Goal: Task Accomplishment & Management: Manage account settings

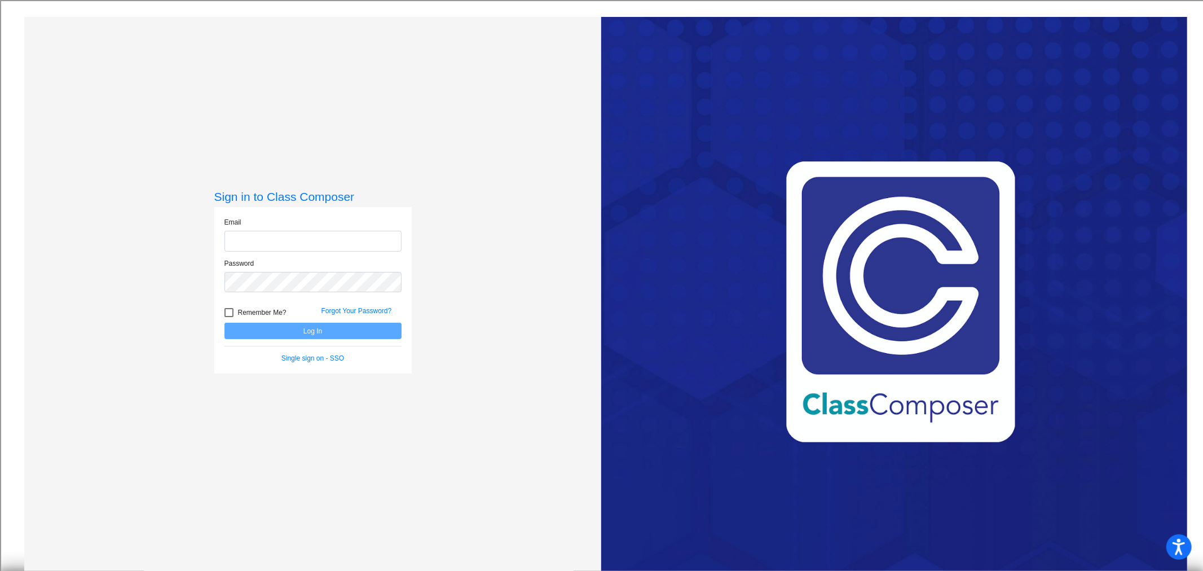
type input "[EMAIL_ADDRESS][DOMAIN_NAME]"
click at [306, 329] on button "Log In" at bounding box center [313, 331] width 177 height 16
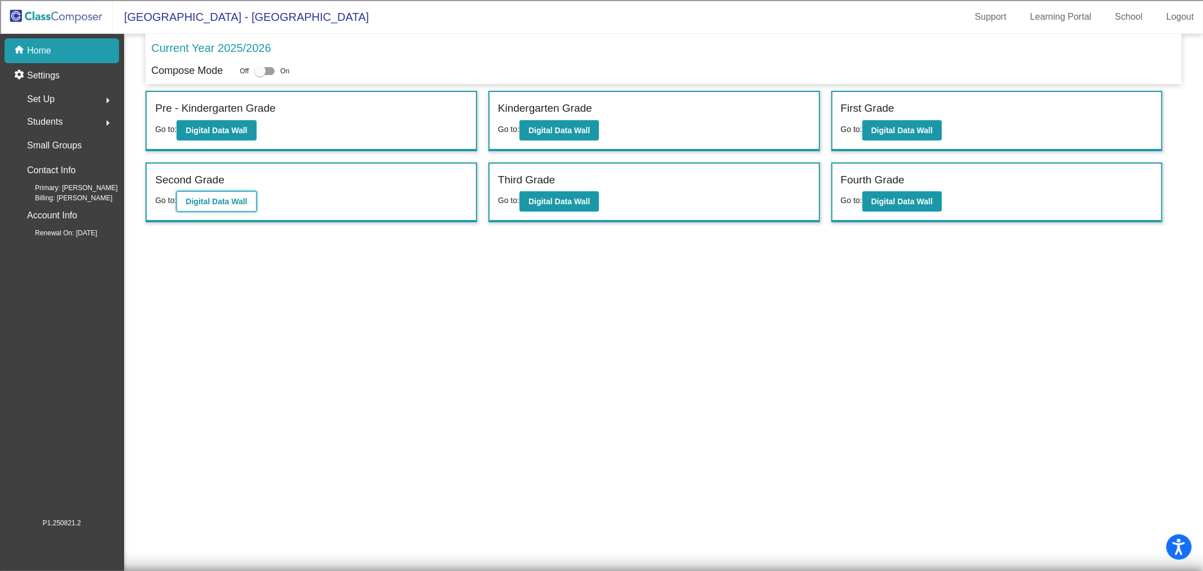
click at [230, 194] on button "Digital Data Wall" at bounding box center [217, 201] width 80 height 20
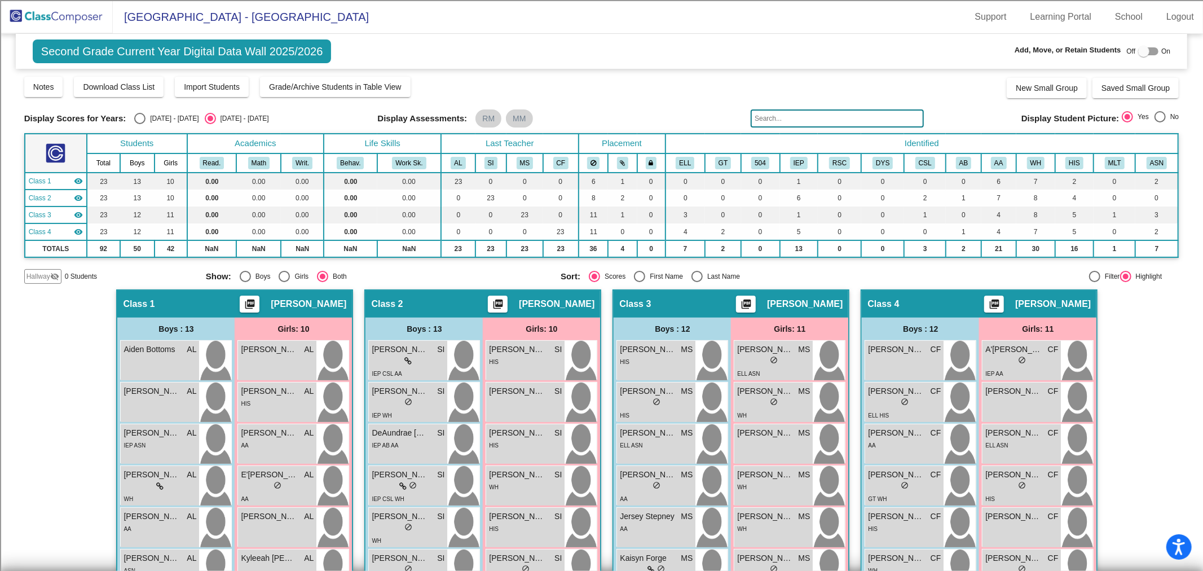
click at [837, 117] on input "text" at bounding box center [837, 118] width 173 height 18
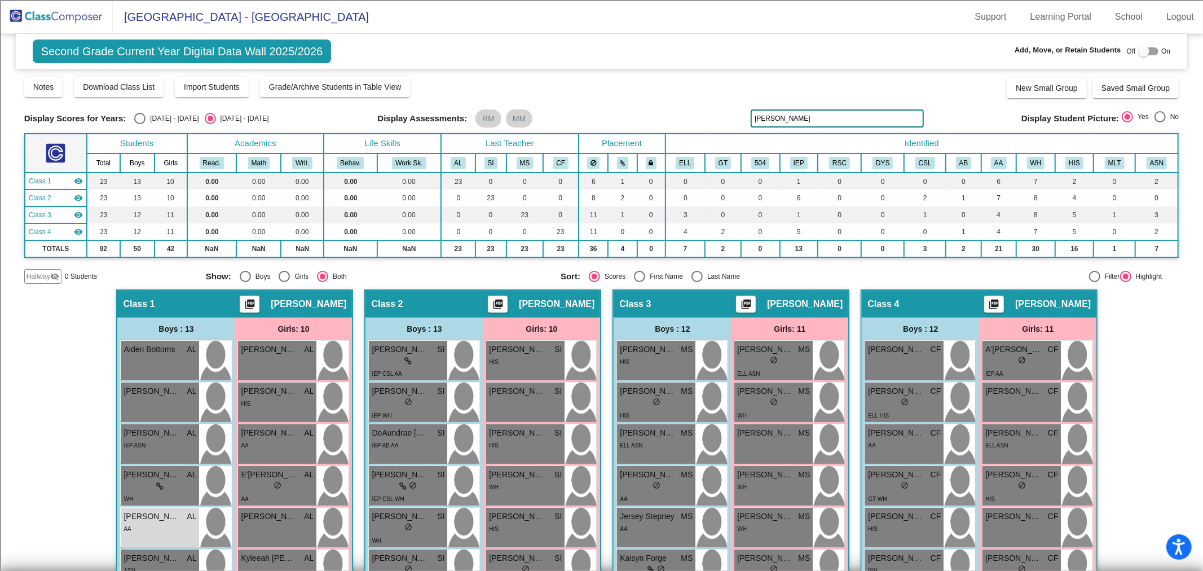
type input "[PERSON_NAME]"
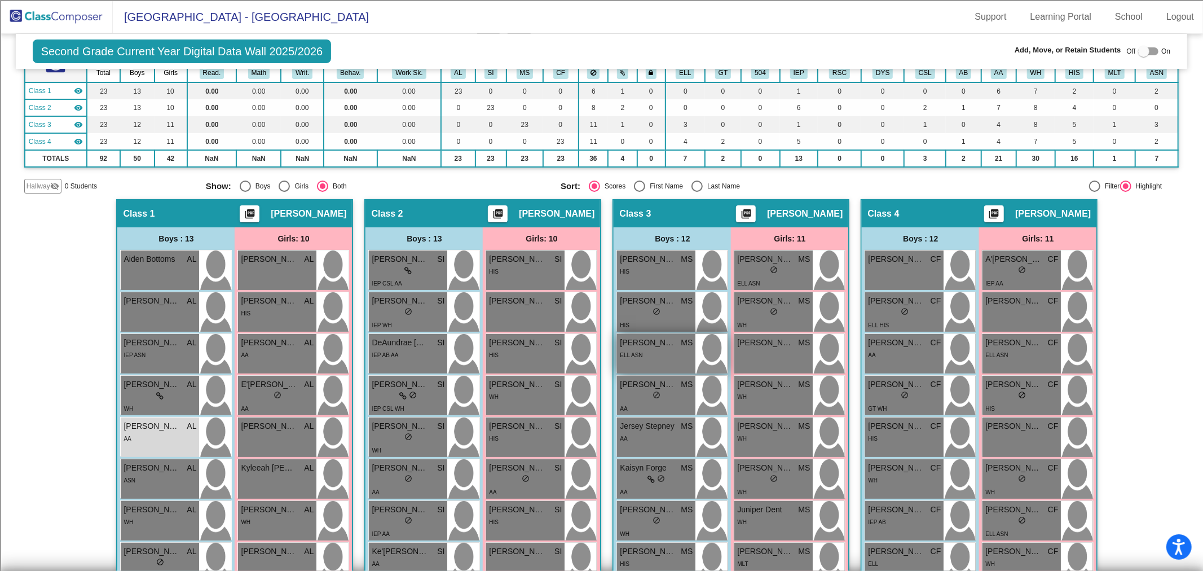
scroll to position [125, 0]
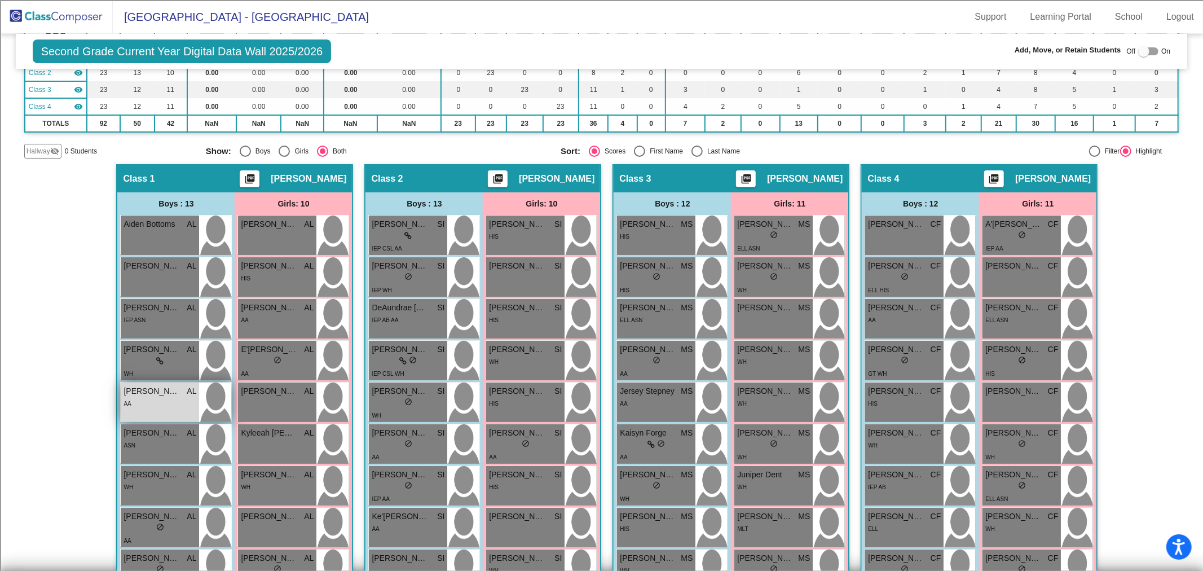
click at [172, 402] on div "AA" at bounding box center [160, 403] width 73 height 12
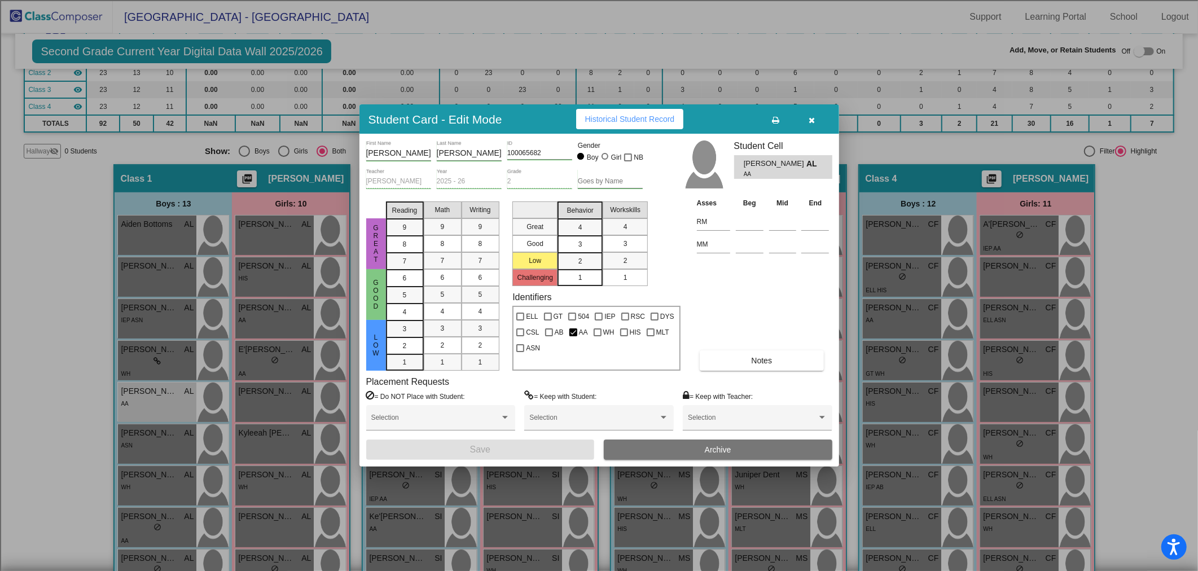
click at [723, 446] on span "Archive" at bounding box center [718, 449] width 27 height 9
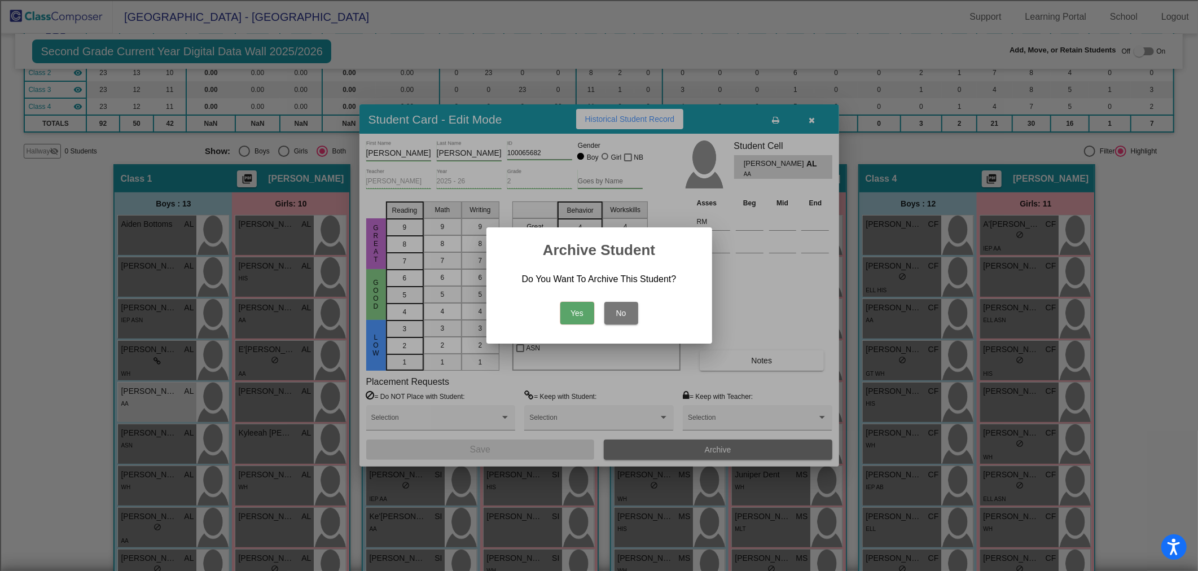
click at [573, 310] on button "Yes" at bounding box center [577, 313] width 34 height 23
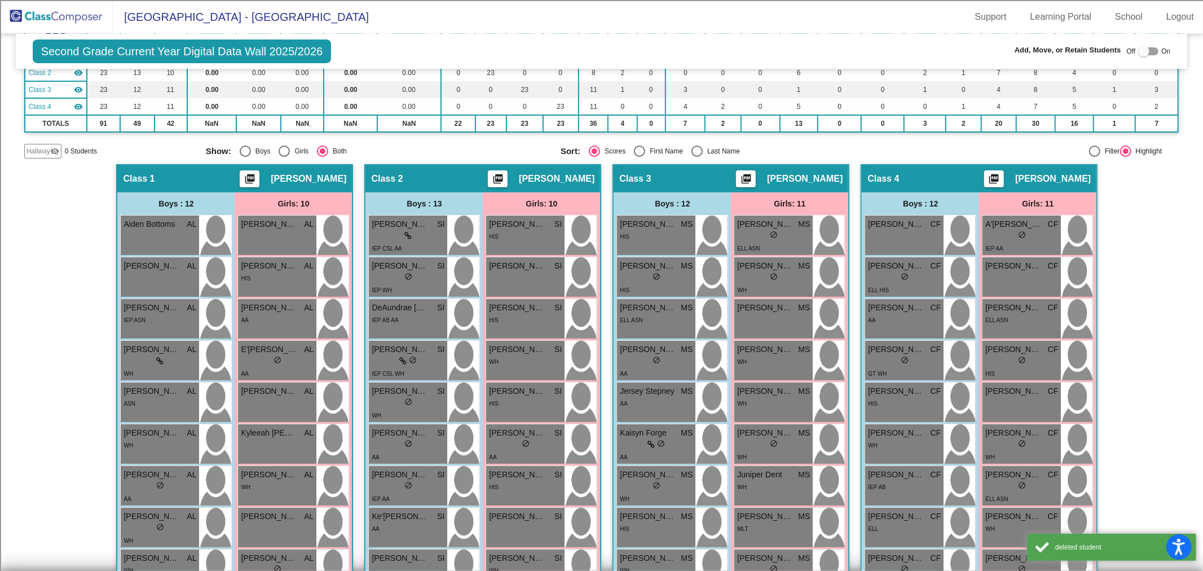
click at [20, 14] on img at bounding box center [56, 16] width 113 height 33
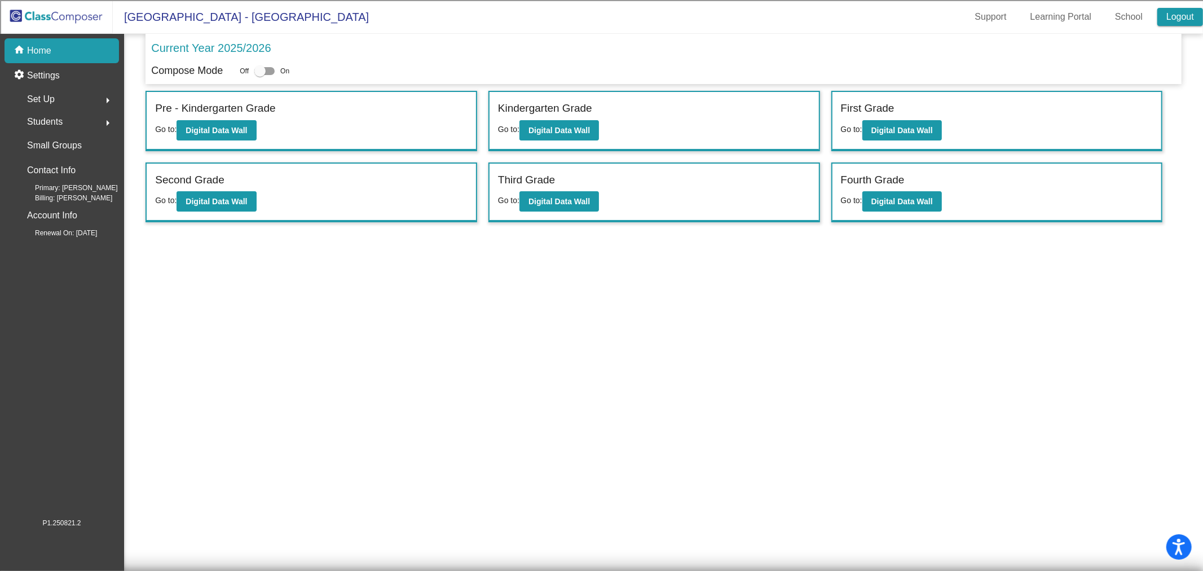
click at [1172, 15] on link "Logout" at bounding box center [1181, 17] width 46 height 18
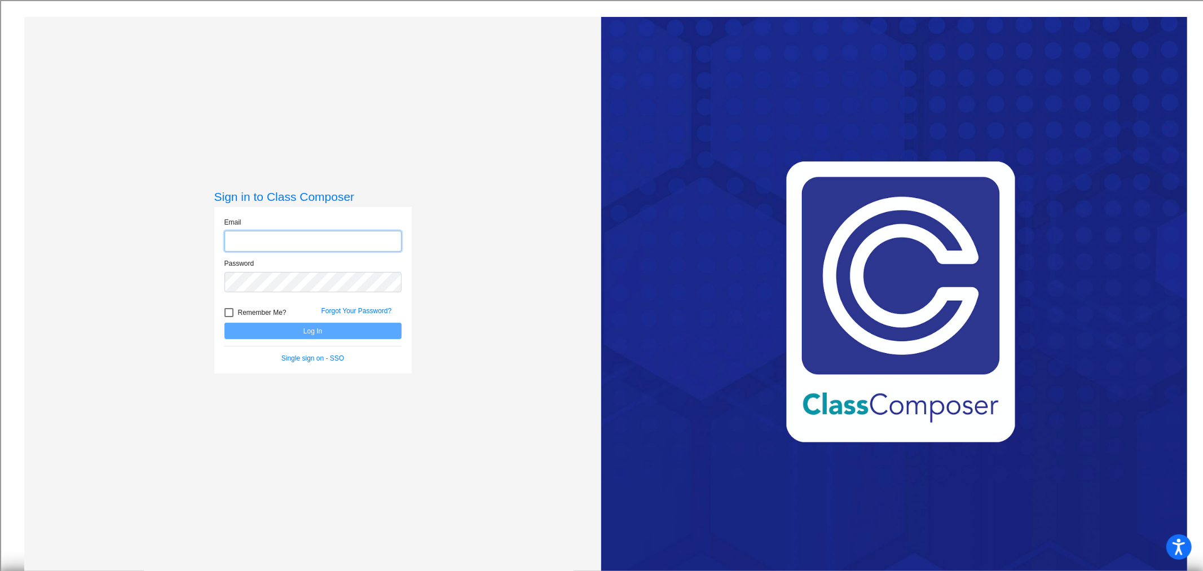
type input "[EMAIL_ADDRESS][DOMAIN_NAME]"
click at [249, 323] on div "Sign in to Class Composer Email vwilliams@csisd.org Password Remember Me? Forgo…" at bounding box center [313, 302] width 578 height 571
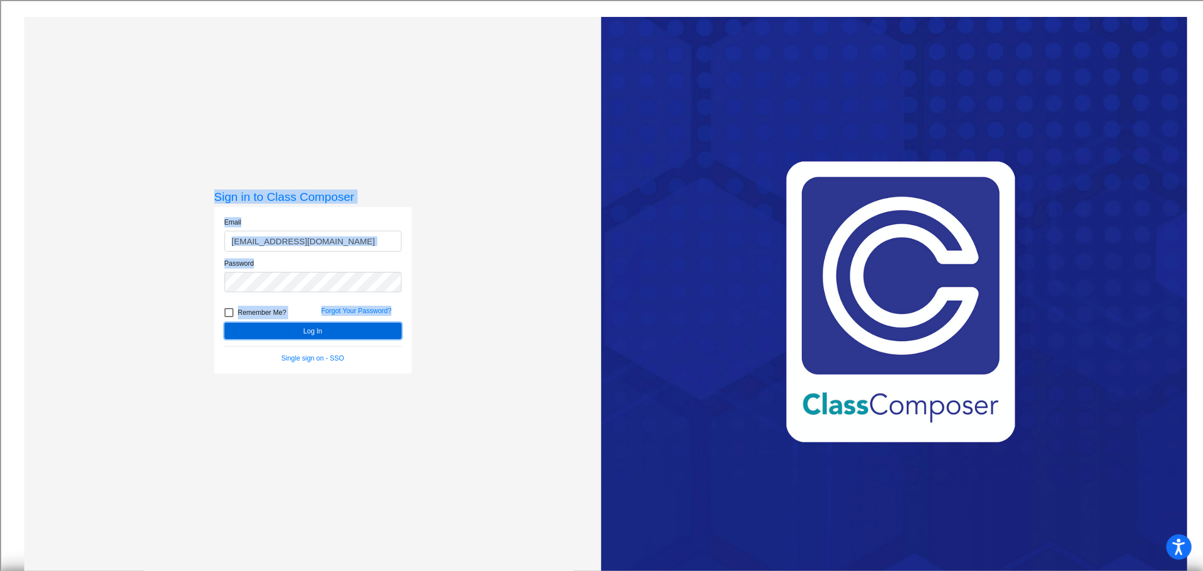
click at [318, 330] on button "Log In" at bounding box center [313, 331] width 177 height 16
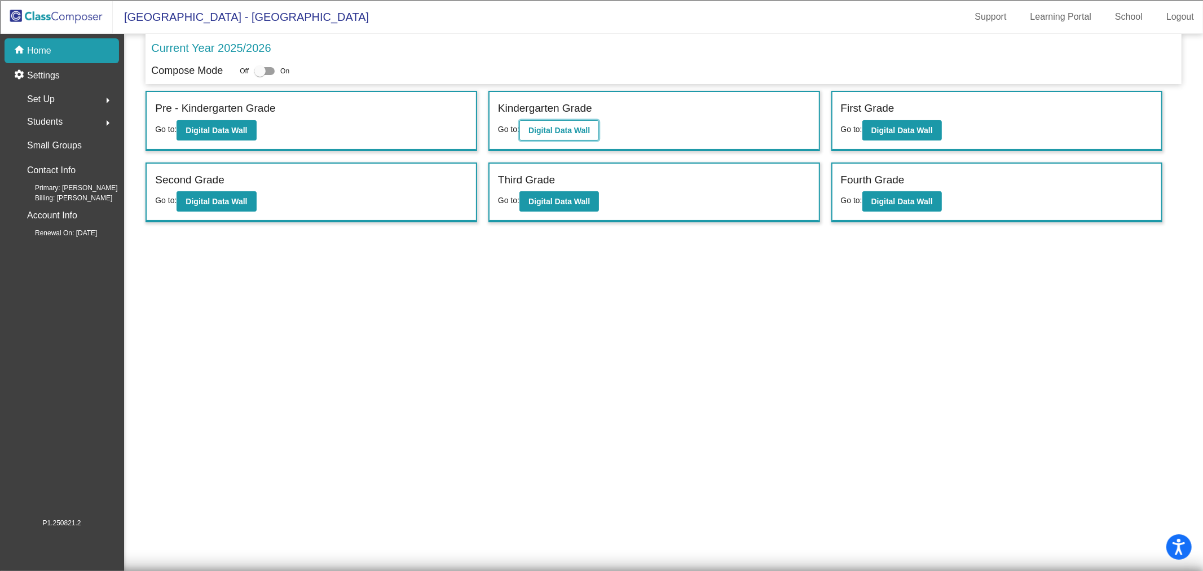
click at [565, 129] on b "Digital Data Wall" at bounding box center [559, 130] width 61 height 9
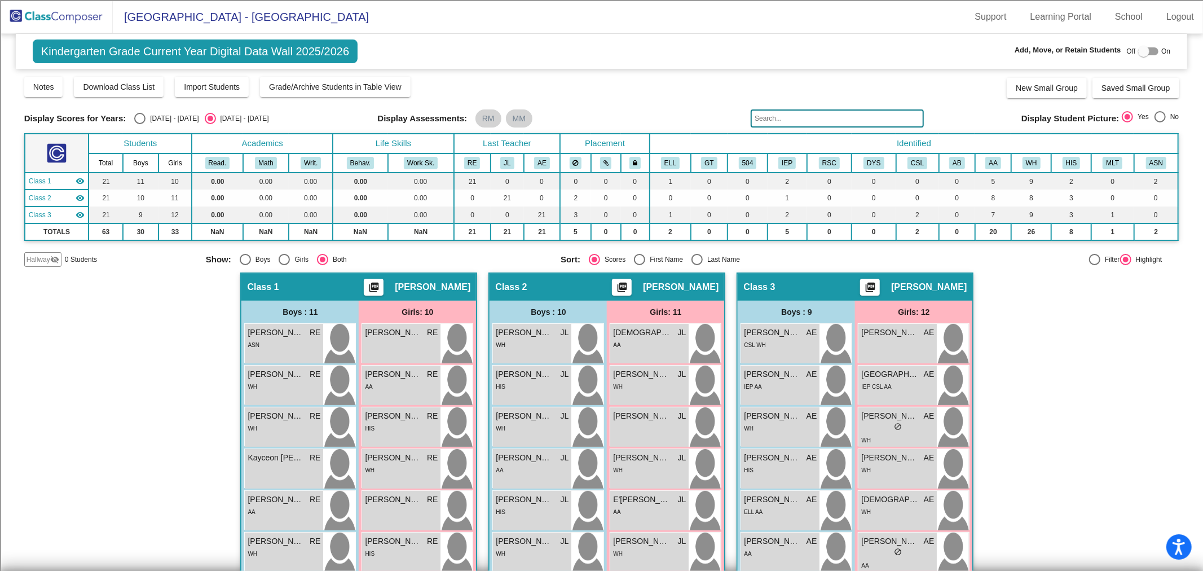
click at [814, 121] on input "text" at bounding box center [837, 118] width 173 height 18
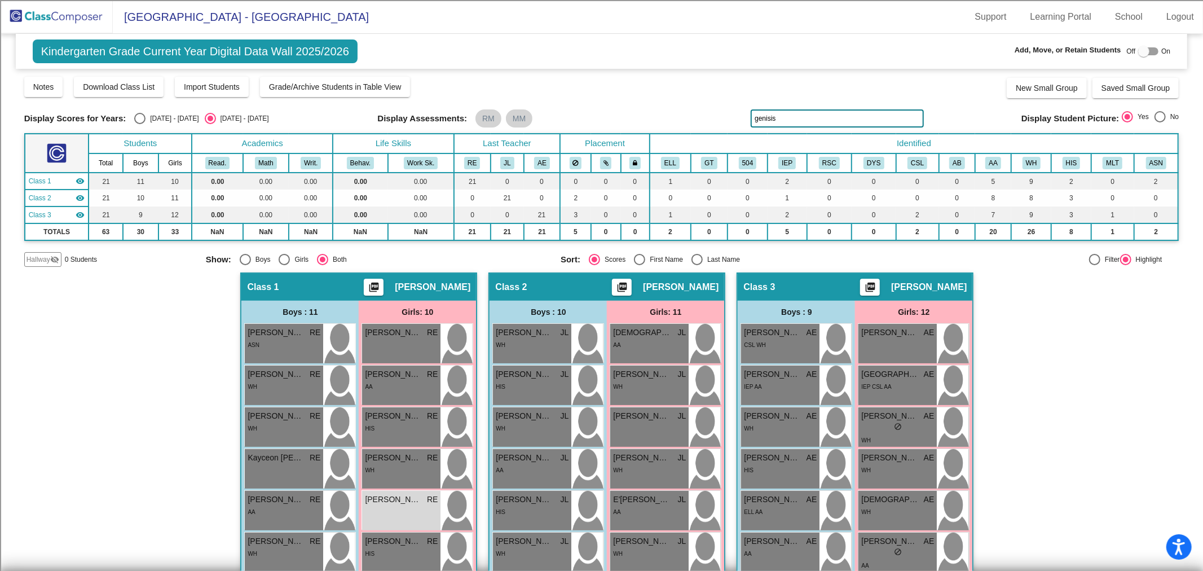
type input "genisis"
click at [403, 499] on span "Genisis Robinson" at bounding box center [393, 500] width 56 height 12
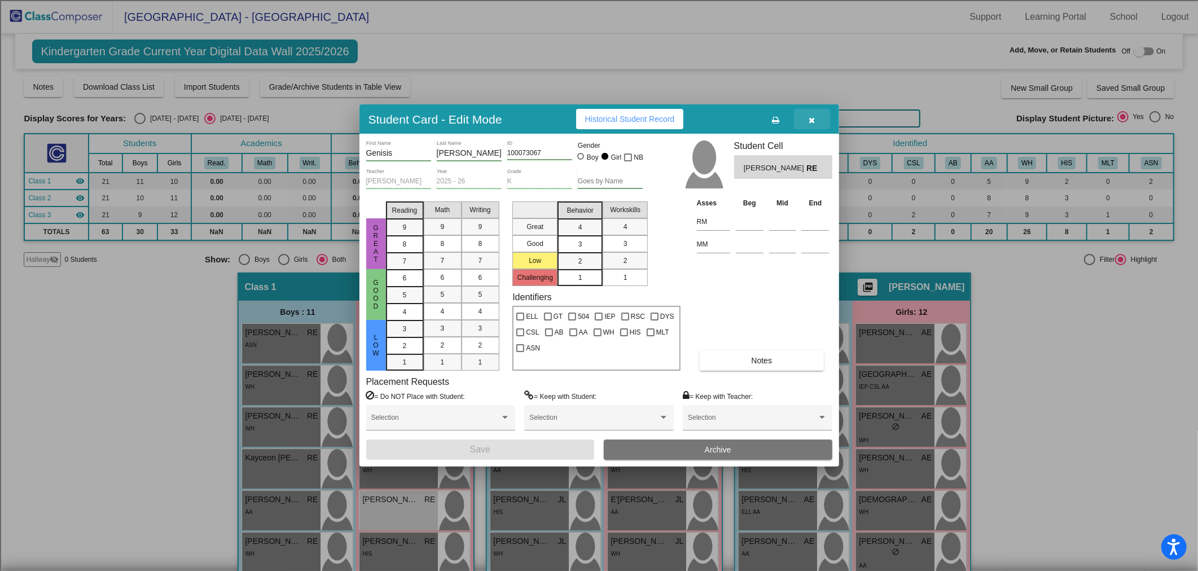
click at [812, 115] on span "button" at bounding box center [811, 119] width 6 height 9
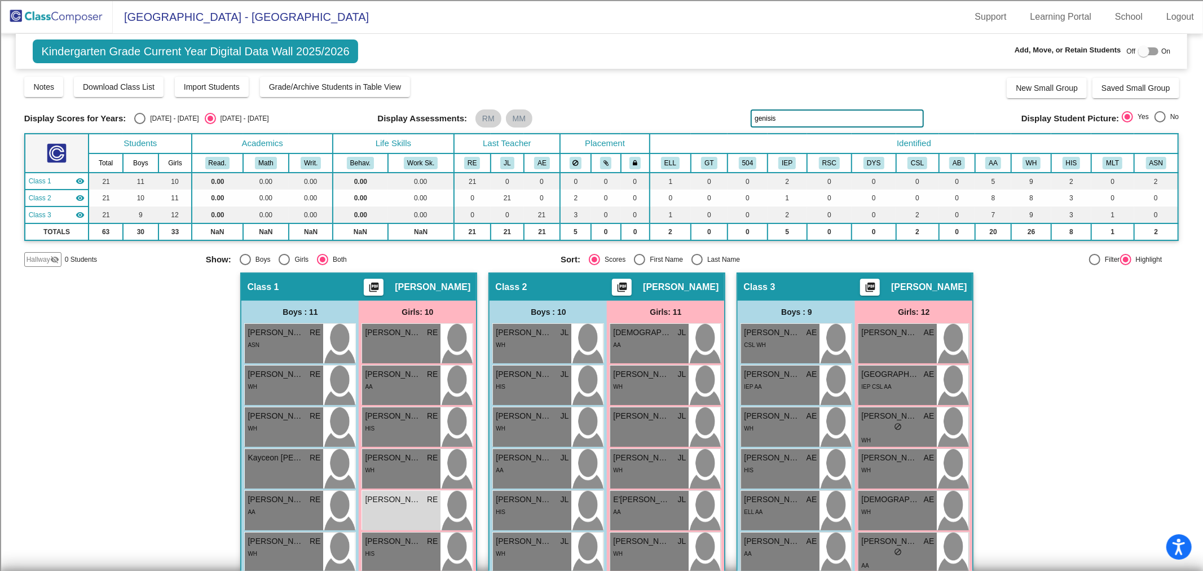
click at [1106, 419] on div "Hallway - Hallway Class picture_as_pdf Add Student First Name Last Name Student…" at bounding box center [601, 558] width 1155 height 570
click at [60, 21] on img at bounding box center [56, 16] width 113 height 33
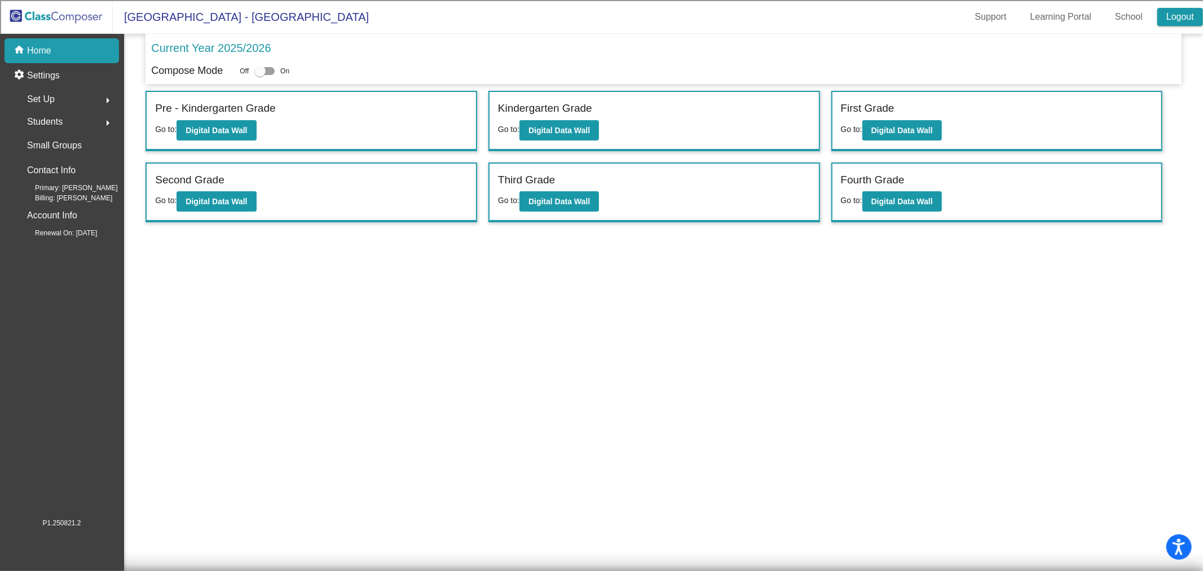
click at [1175, 18] on link "Logout" at bounding box center [1181, 17] width 46 height 18
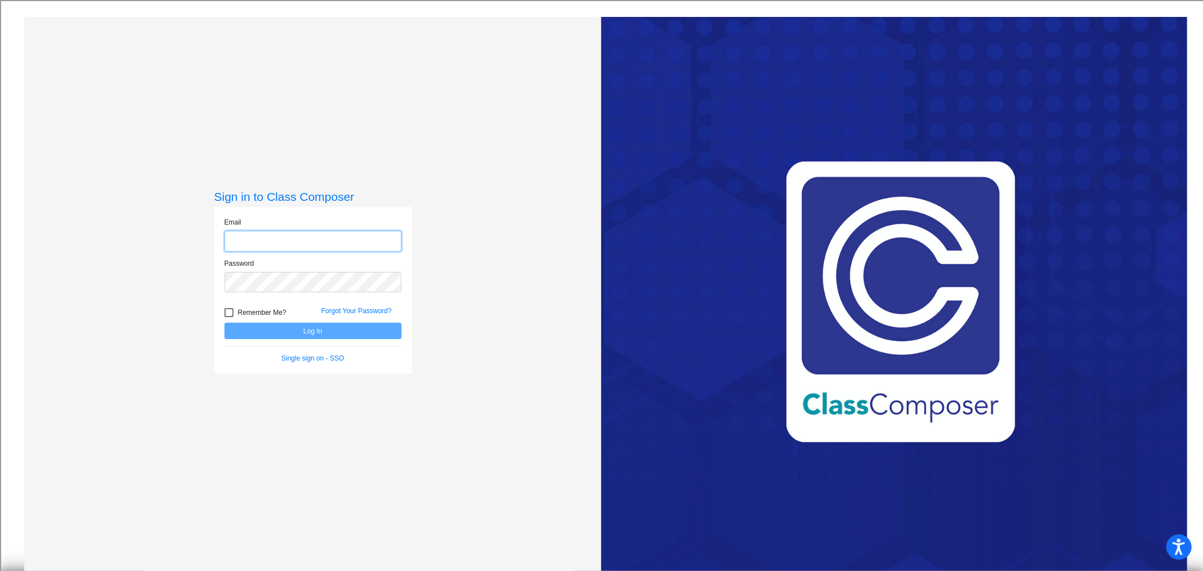
type input "[EMAIL_ADDRESS][DOMAIN_NAME]"
click at [336, 329] on button "Log In" at bounding box center [313, 331] width 177 height 16
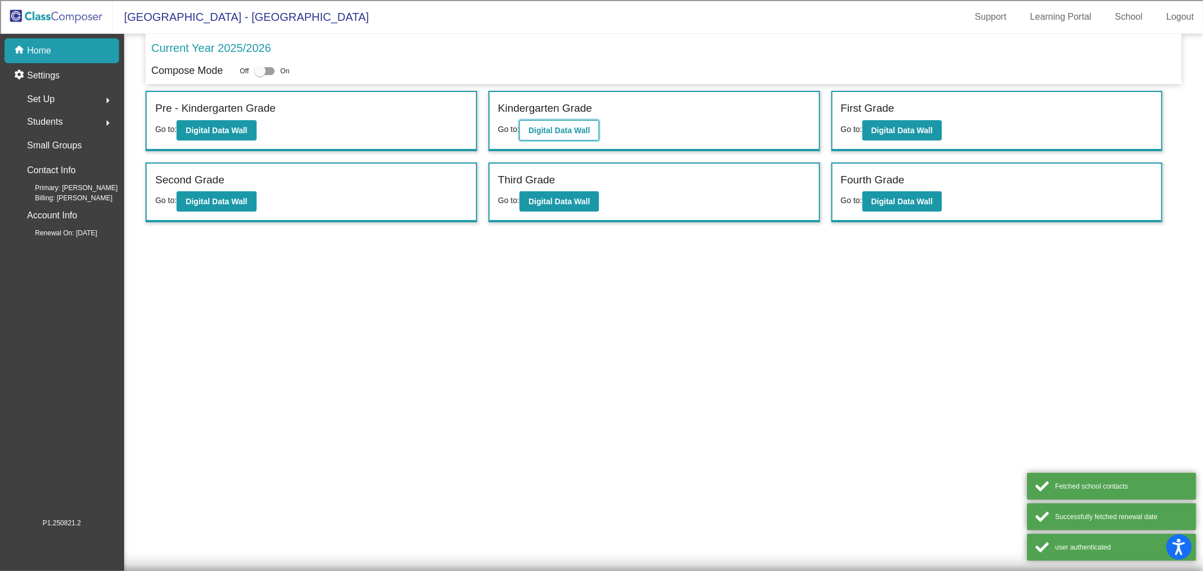
click at [578, 127] on b "Digital Data Wall" at bounding box center [559, 130] width 61 height 9
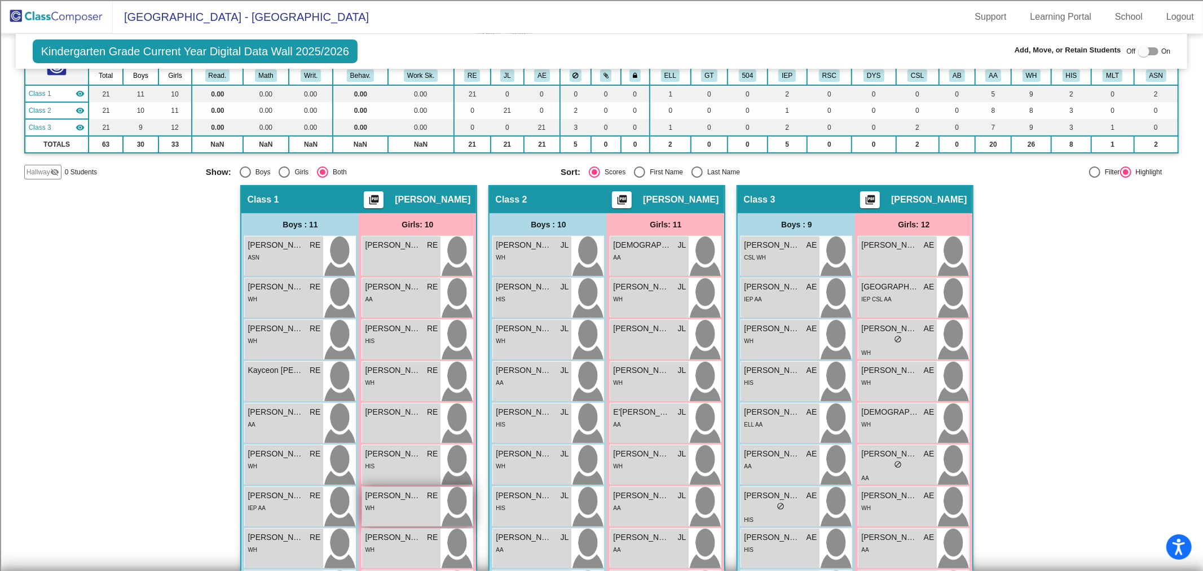
scroll to position [125, 0]
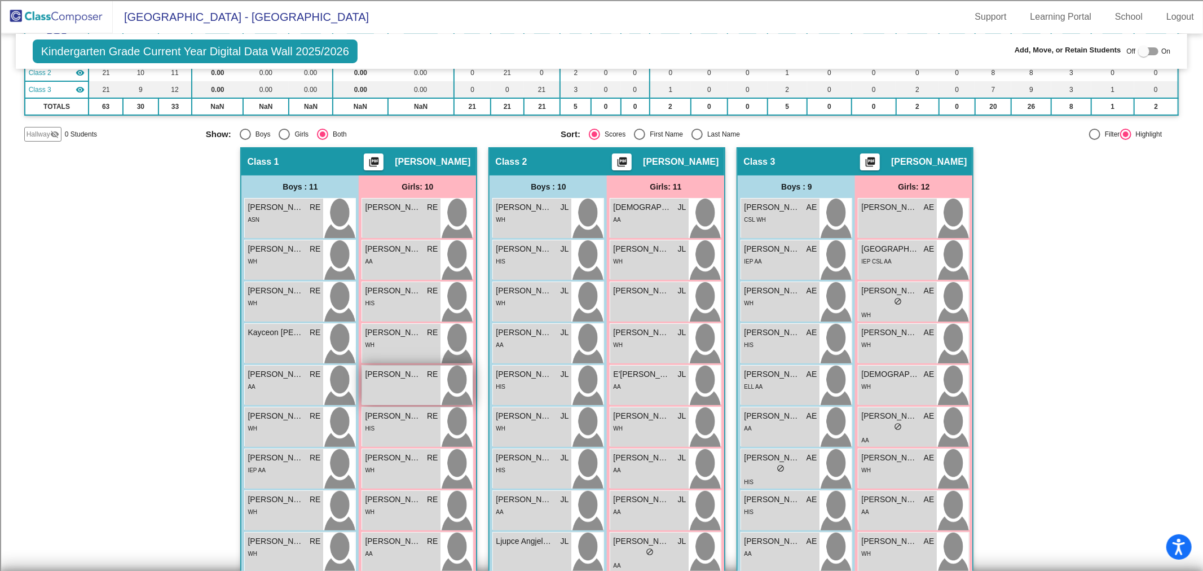
click at [390, 376] on span "Genisis Robinson" at bounding box center [393, 374] width 56 height 12
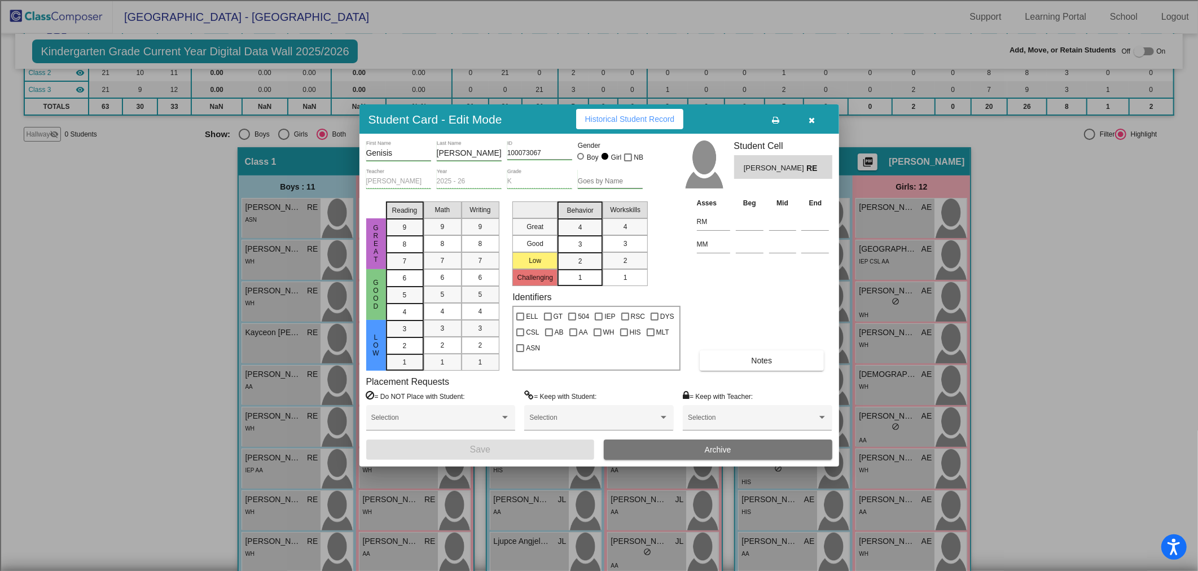
click at [463, 153] on input "Robinson" at bounding box center [469, 153] width 65 height 9
click at [550, 151] on input "100073067" at bounding box center [539, 154] width 65 height 8
type input "100073607"
click at [476, 447] on span "Save" at bounding box center [480, 450] width 20 height 10
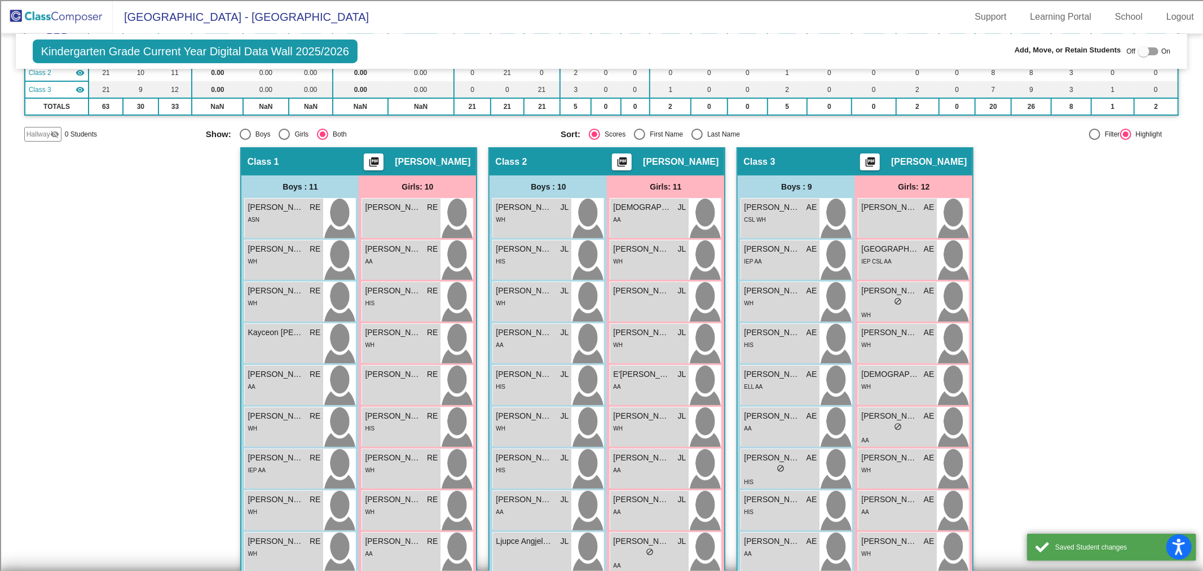
click at [43, 15] on img at bounding box center [56, 16] width 113 height 33
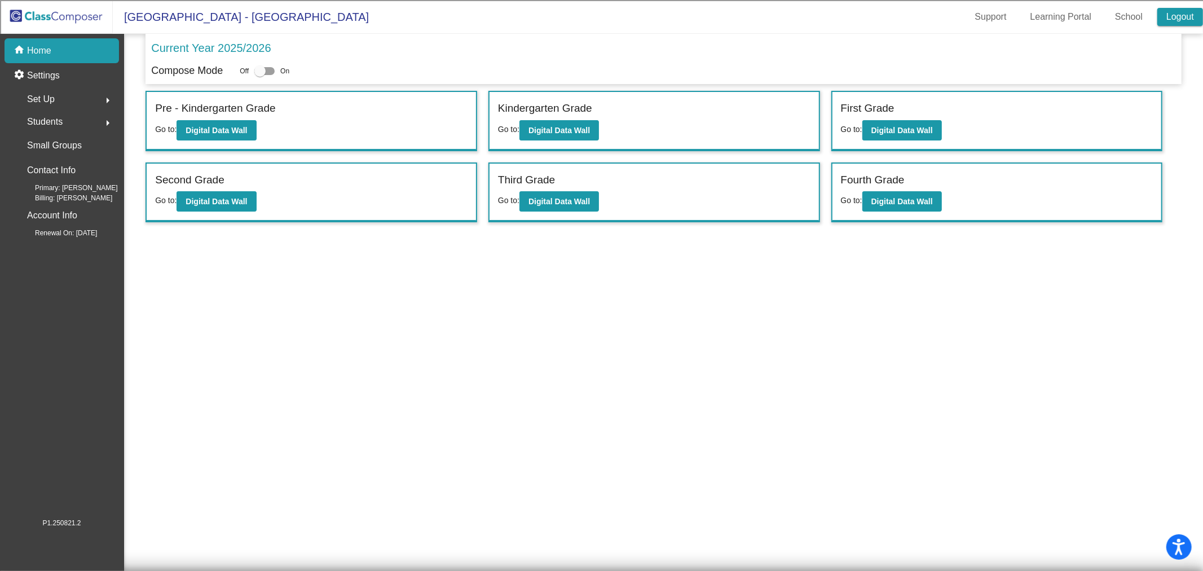
click at [1174, 17] on link "Logout" at bounding box center [1181, 17] width 46 height 18
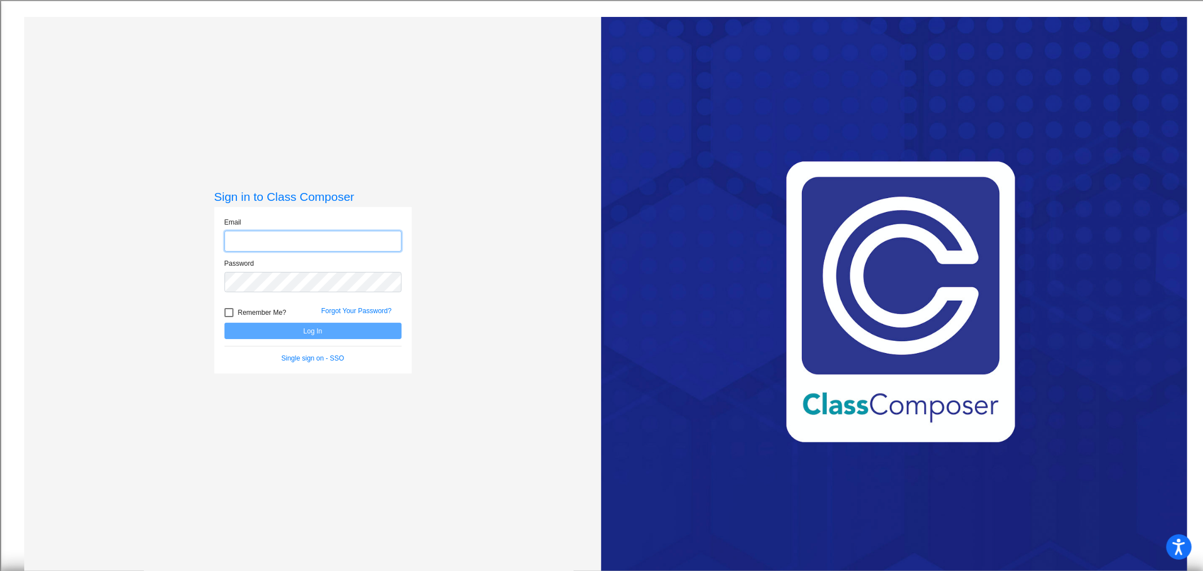
type input "[EMAIL_ADDRESS][DOMAIN_NAME]"
